Goal: Information Seeking & Learning: Find specific fact

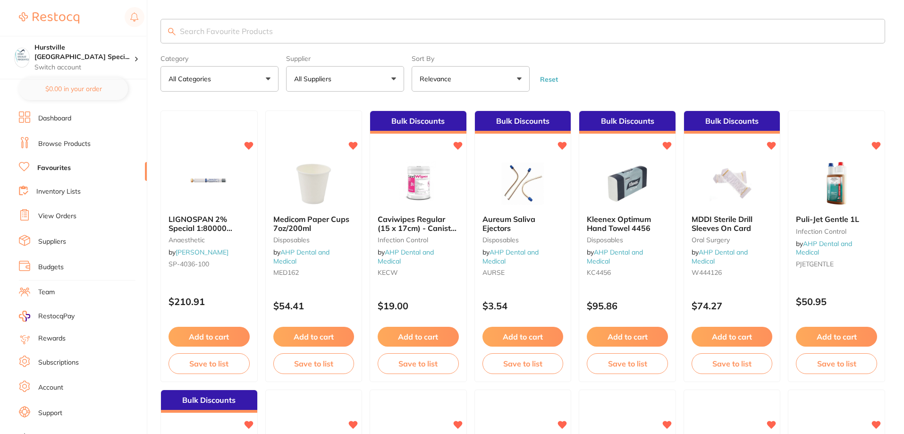
click at [270, 32] on input "search" at bounding box center [522, 31] width 724 height 25
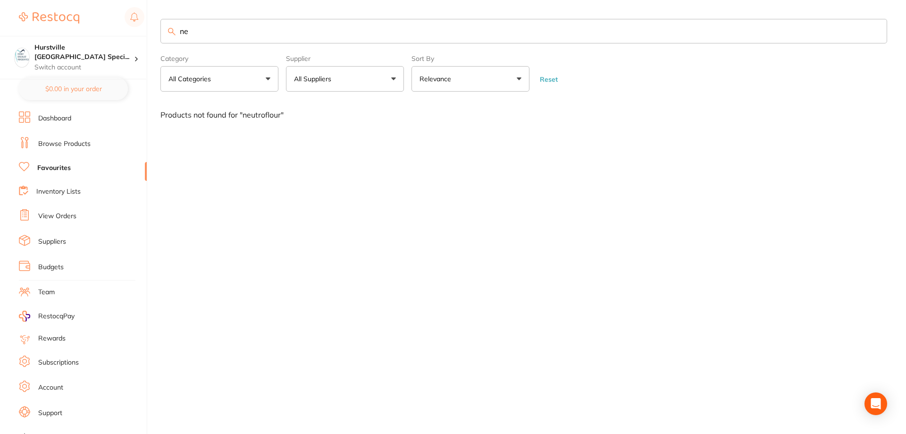
type input "n"
click at [265, 26] on input "colgate neutroflour 220" at bounding box center [523, 31] width 727 height 25
type input "c"
